Goal: Task Accomplishment & Management: Complete application form

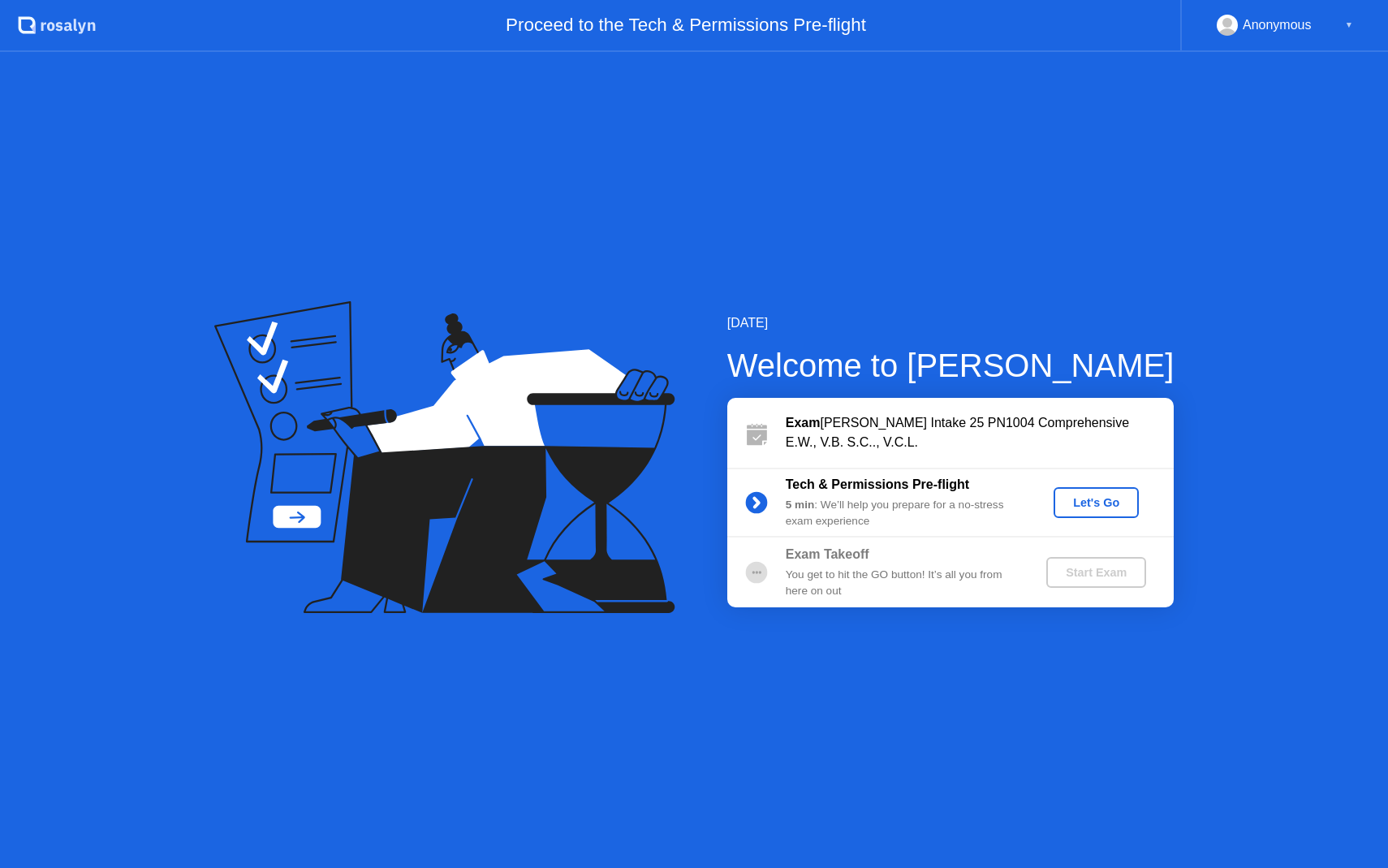
click at [1104, 496] on div "Let's Go" at bounding box center [1096, 502] width 72 height 13
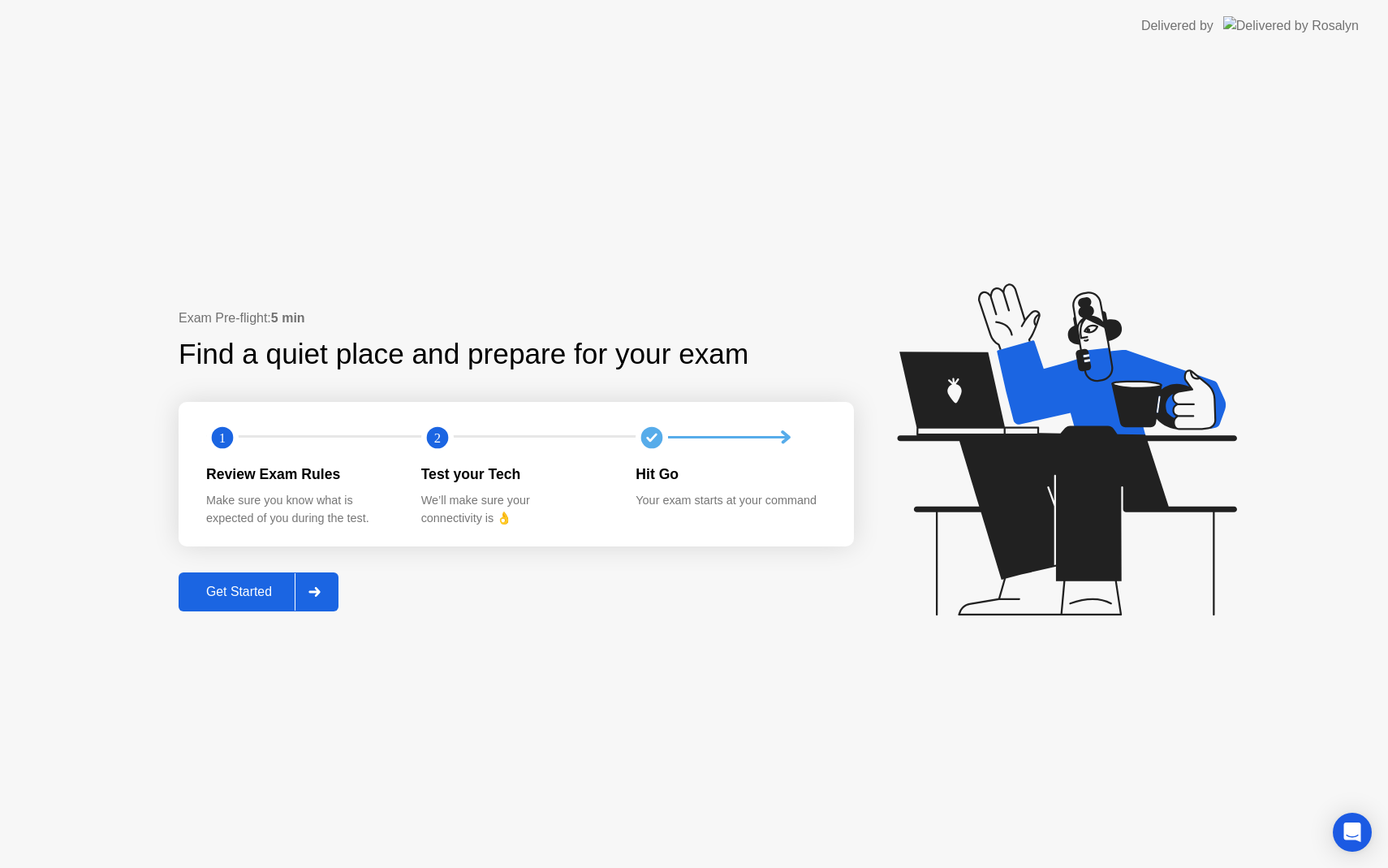
click at [321, 584] on div at bounding box center [314, 592] width 39 height 37
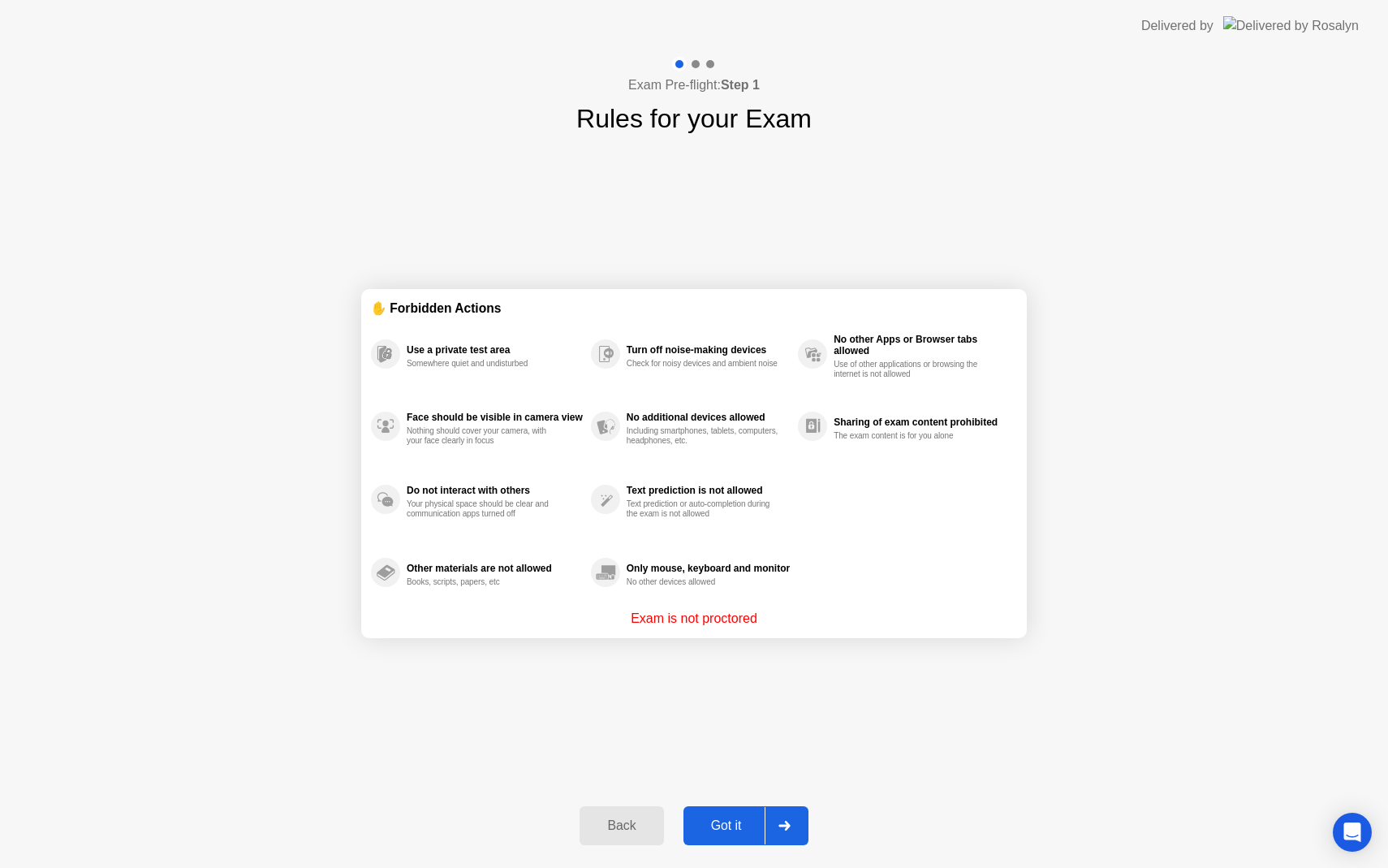
click at [794, 829] on div at bounding box center [785, 825] width 39 height 37
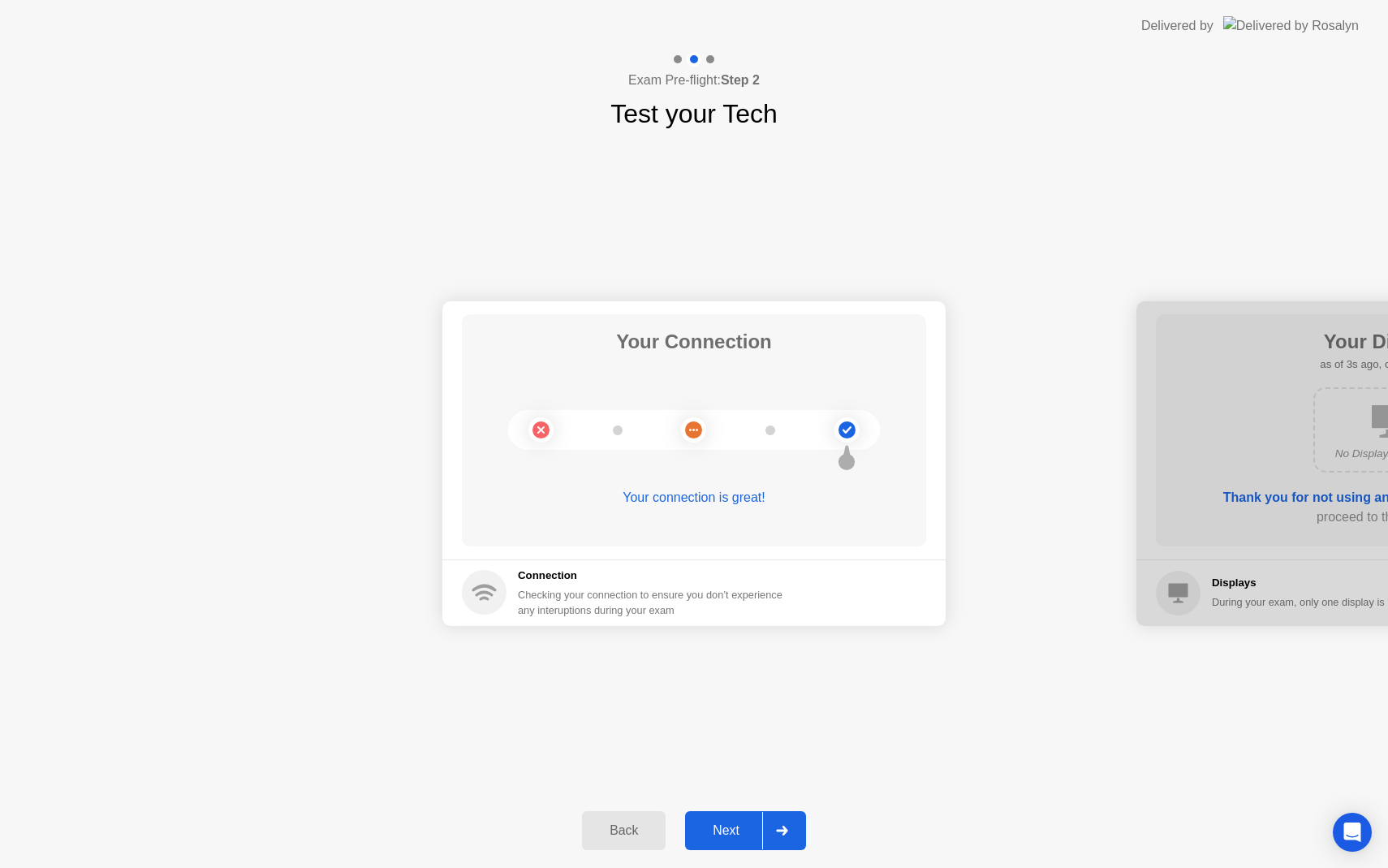
click at [799, 829] on div at bounding box center [782, 830] width 39 height 37
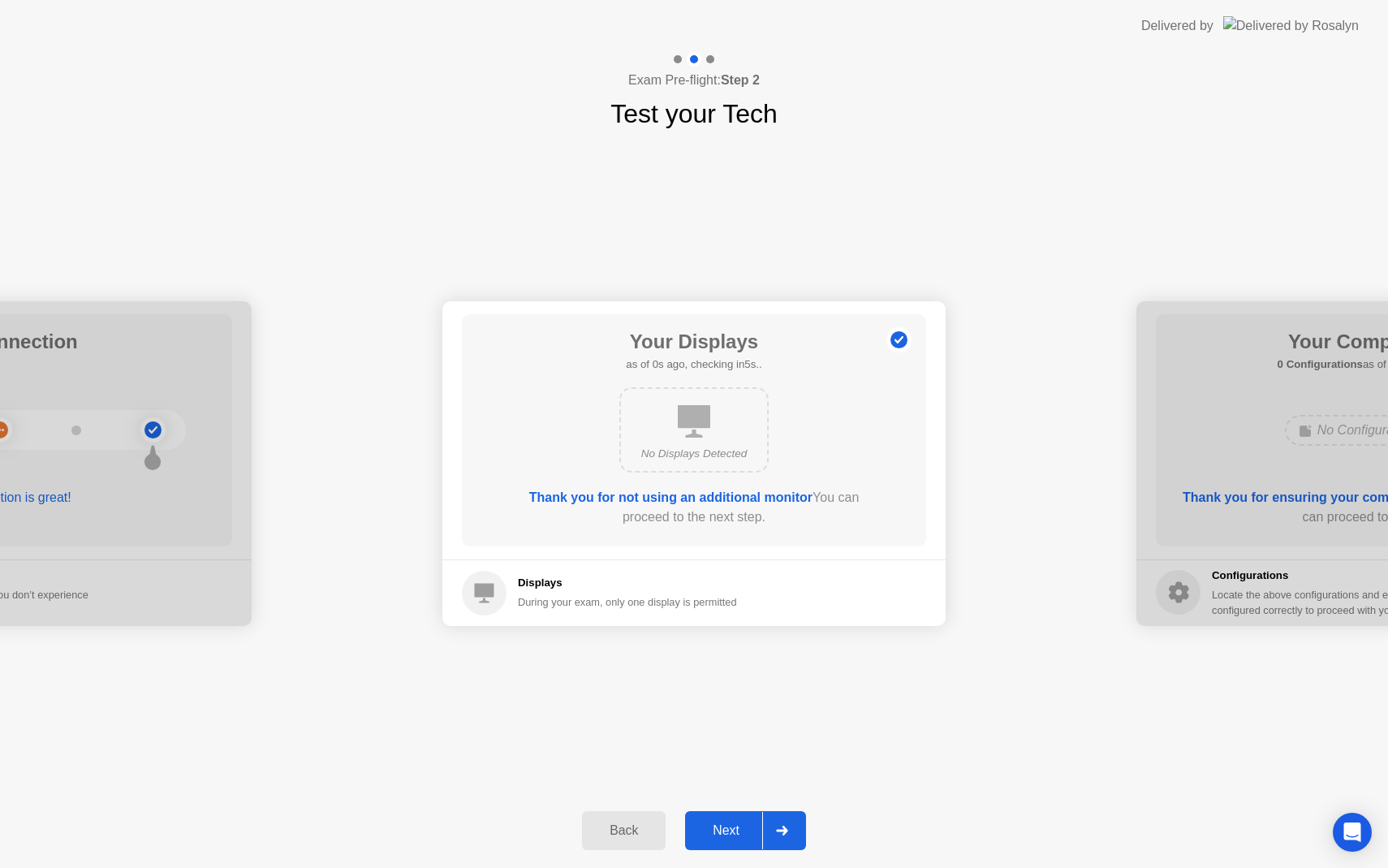
click at [799, 829] on div at bounding box center [782, 830] width 39 height 37
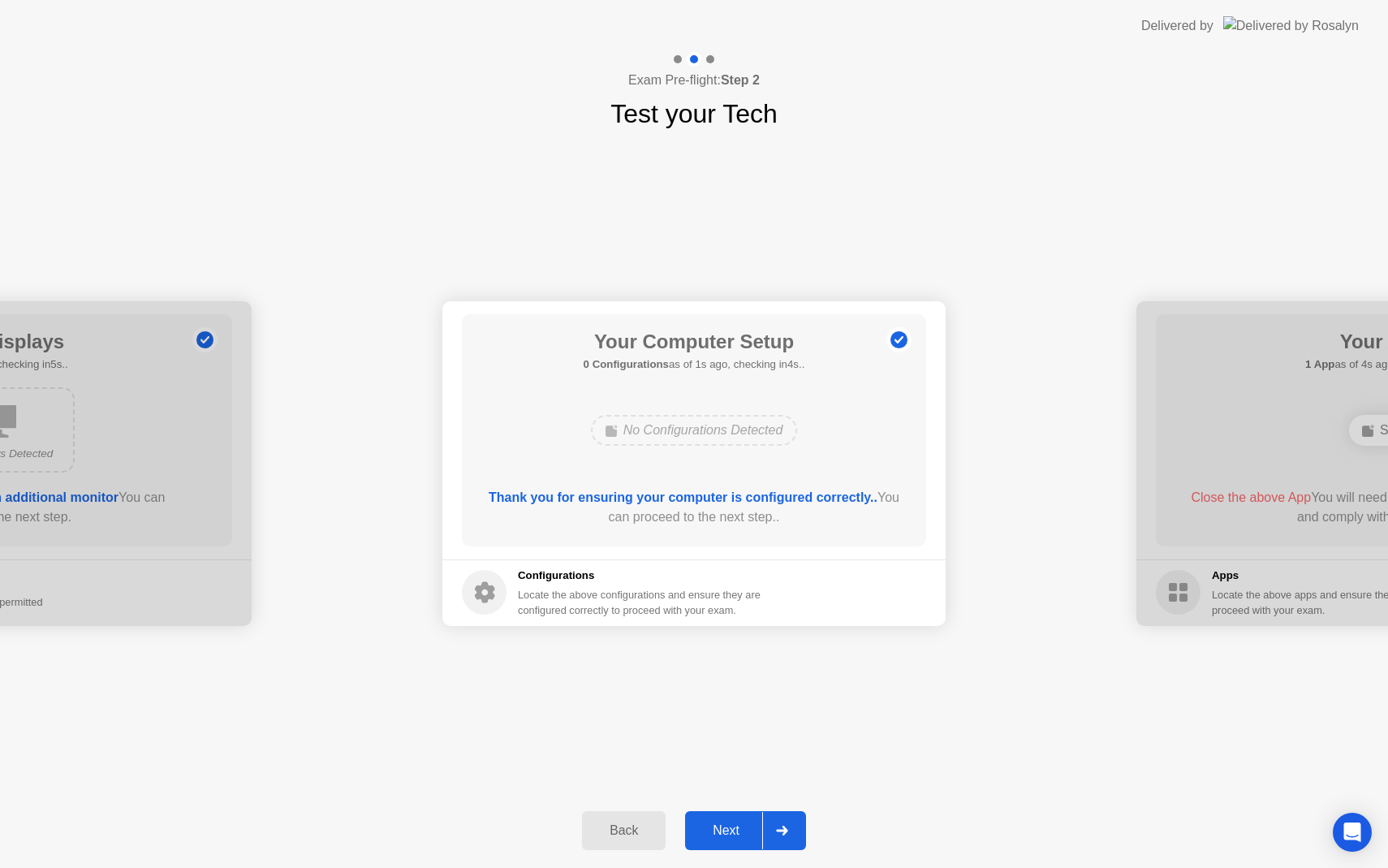
click at [789, 825] on div at bounding box center [782, 830] width 39 height 37
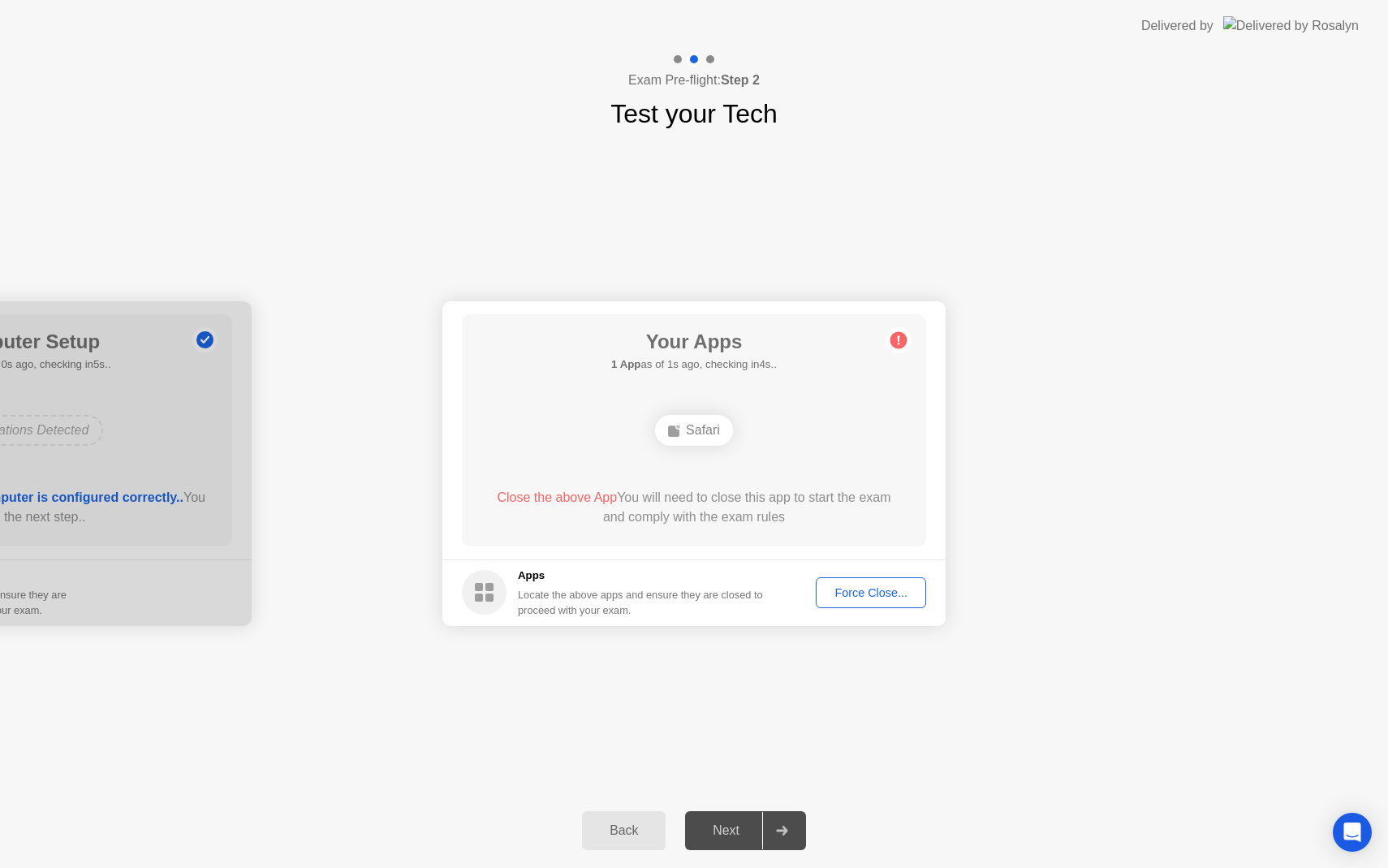
click at [883, 578] on button "Force Close..." at bounding box center [870, 593] width 110 height 31
click at [849, 585] on footer "Apps Locate the above apps and ensure they are closed to proceed with your exam…" at bounding box center [694, 593] width 503 height 66
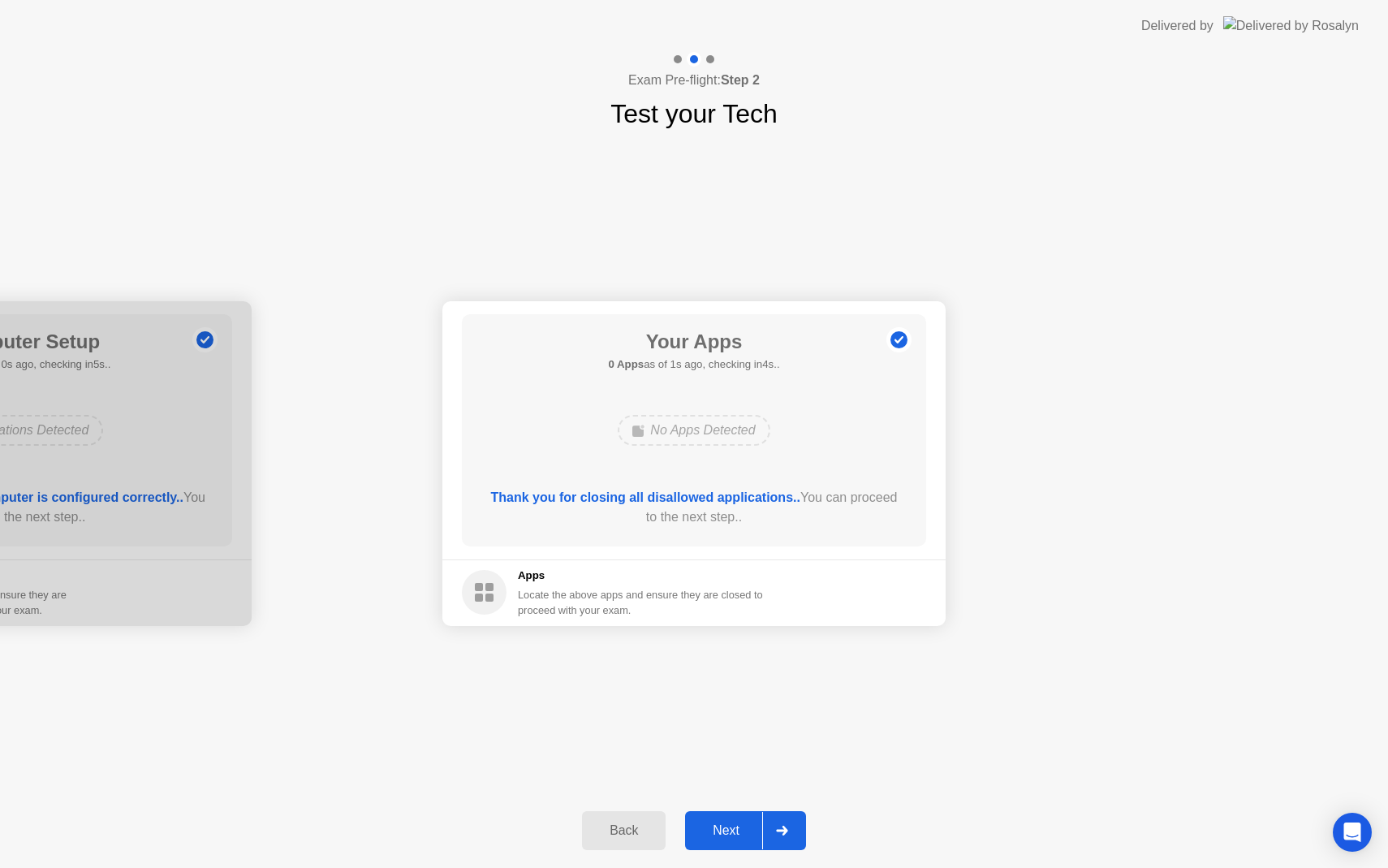
click at [735, 815] on button "Next" at bounding box center [746, 830] width 121 height 39
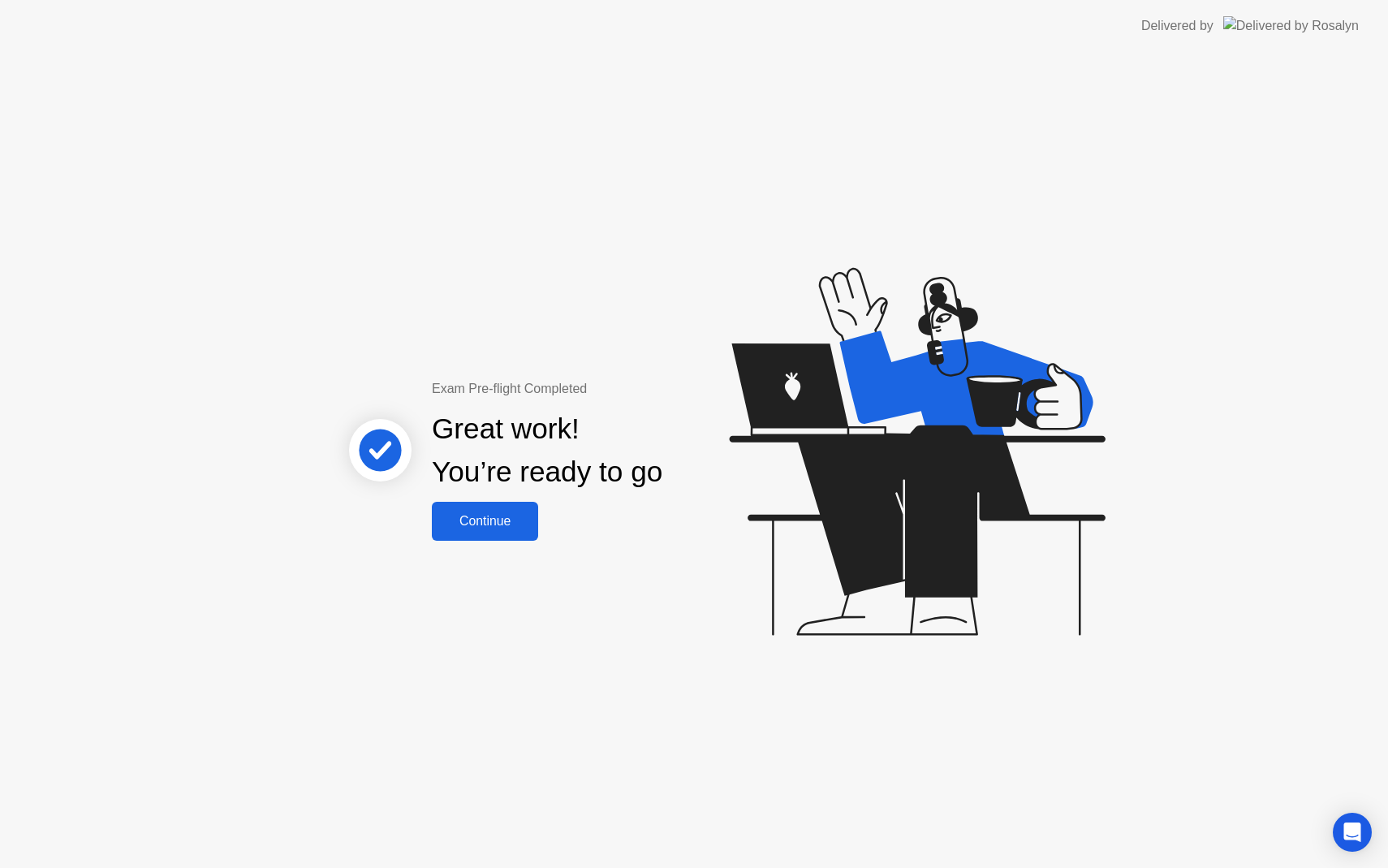
click at [519, 528] on div "Continue" at bounding box center [485, 521] width 96 height 15
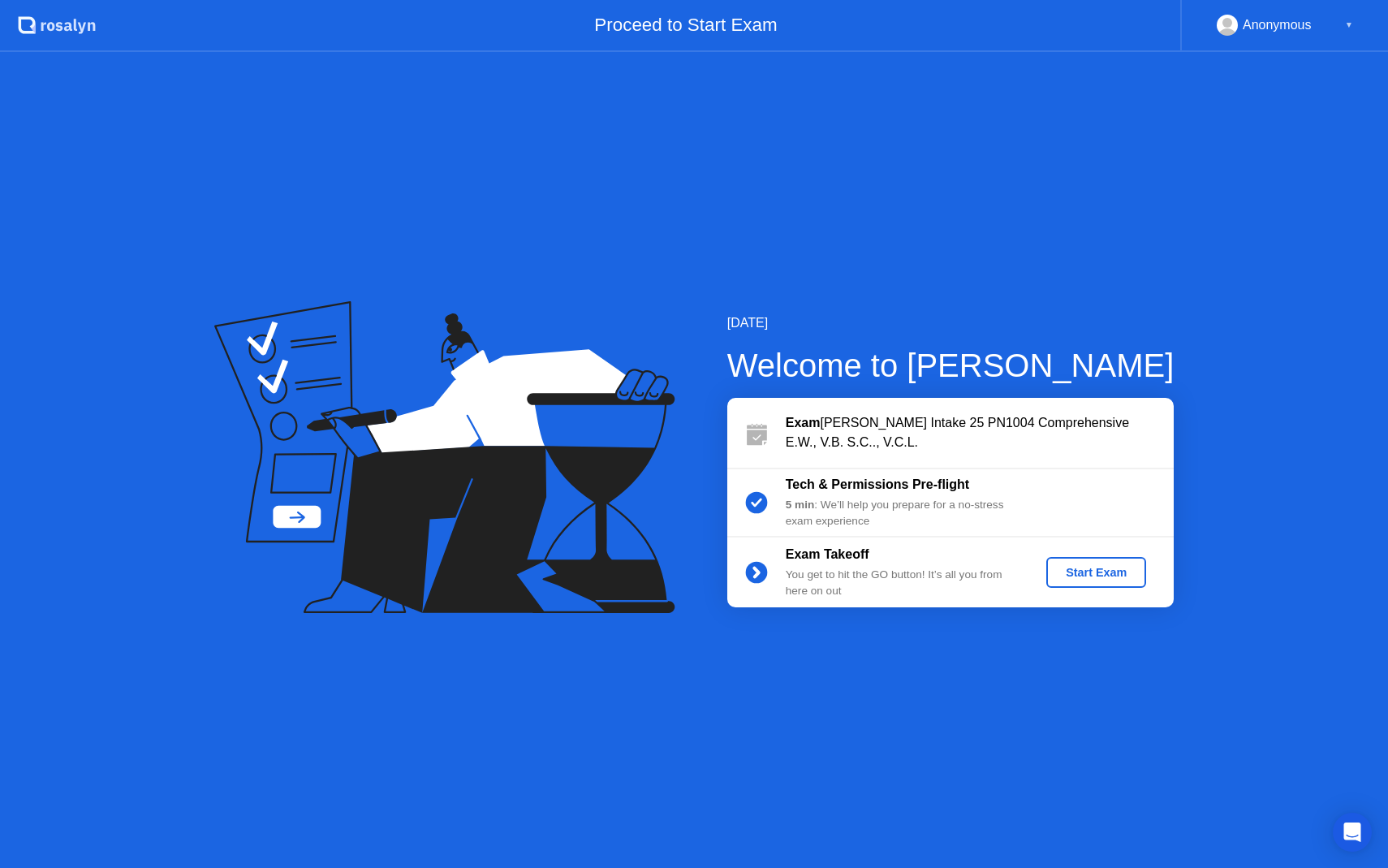
click at [1105, 565] on div "Start Exam" at bounding box center [1096, 571] width 87 height 13
